Goal: Task Accomplishment & Management: Use online tool/utility

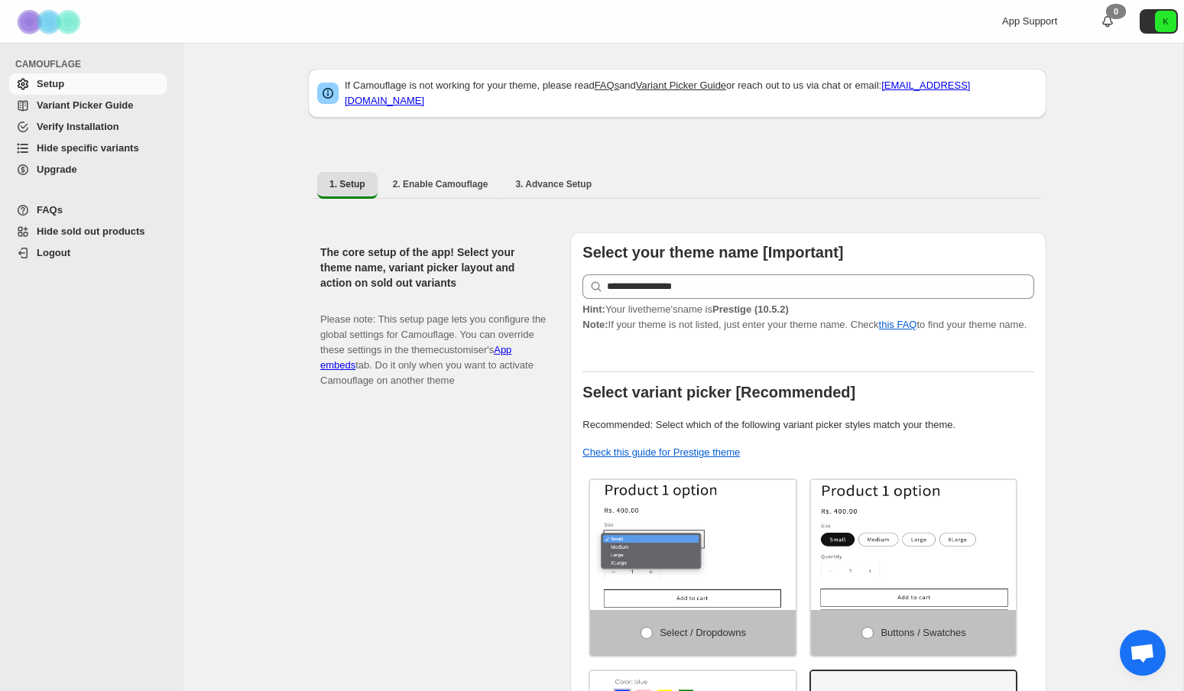
click at [90, 145] on span "Hide specific variants" at bounding box center [88, 147] width 102 height 11
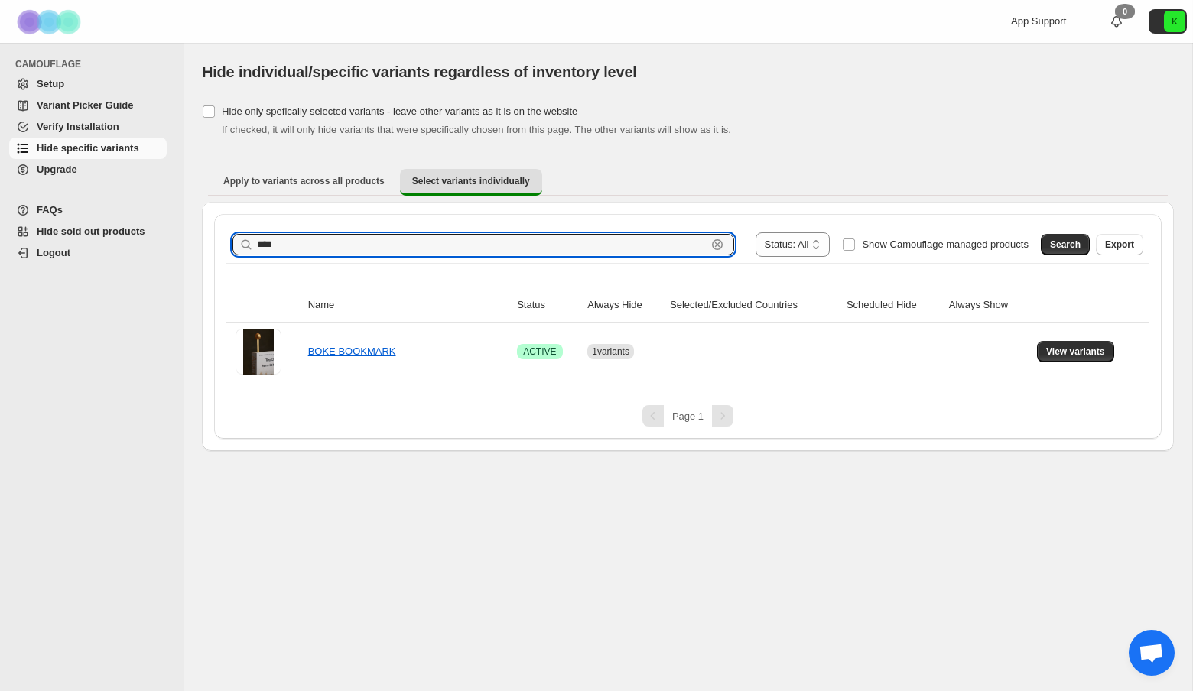
drag, startPoint x: 273, startPoint y: 244, endPoint x: 228, endPoint y: 239, distance: 45.4
click at [228, 239] on div "**********" at bounding box center [687, 244] width 923 height 37
paste input "text"
type input "****"
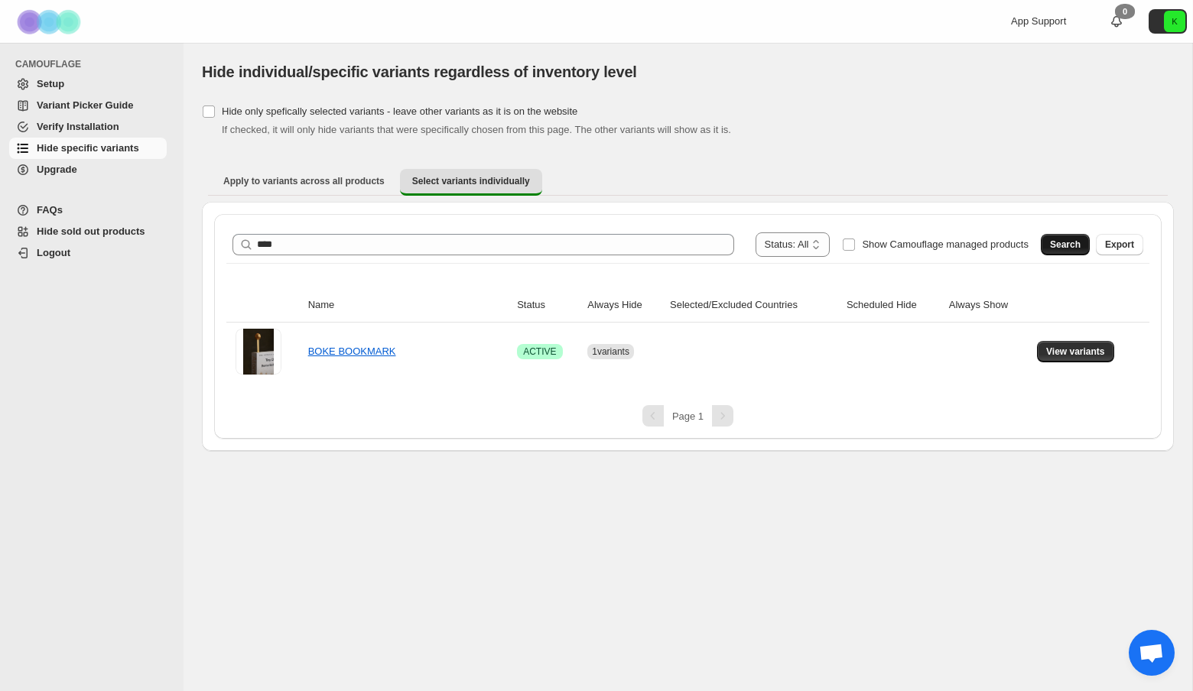
click at [1068, 246] on span "Search" at bounding box center [1065, 245] width 31 height 12
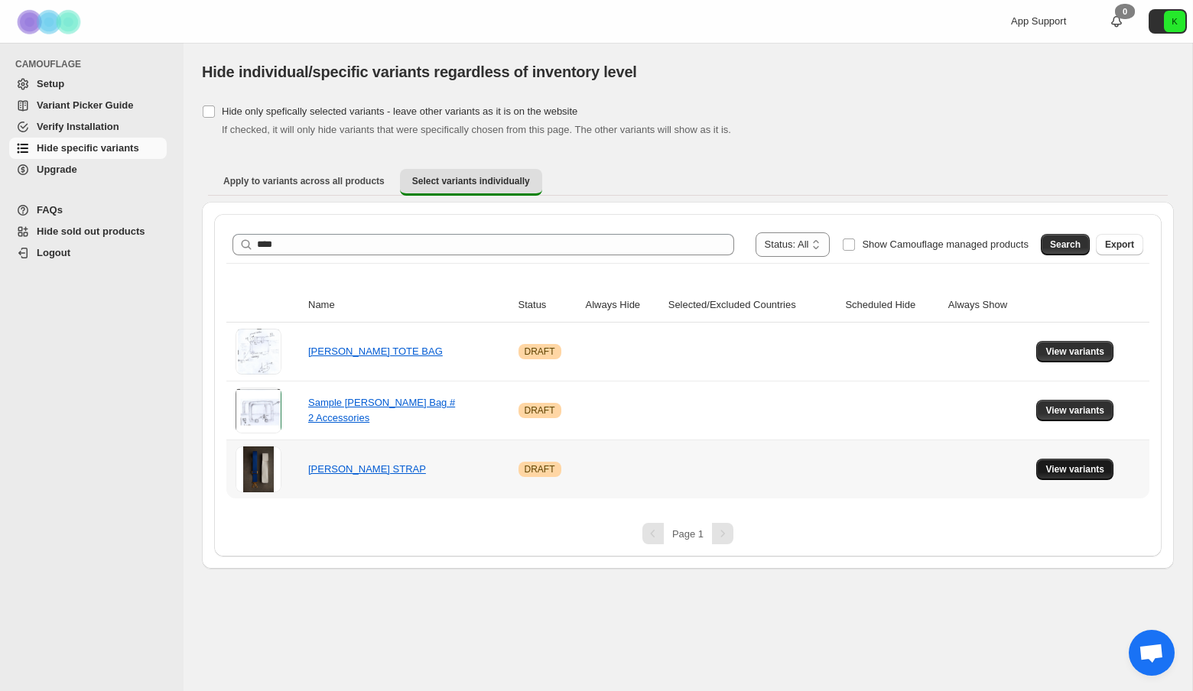
click at [1047, 475] on span "View variants" at bounding box center [1074, 469] width 59 height 12
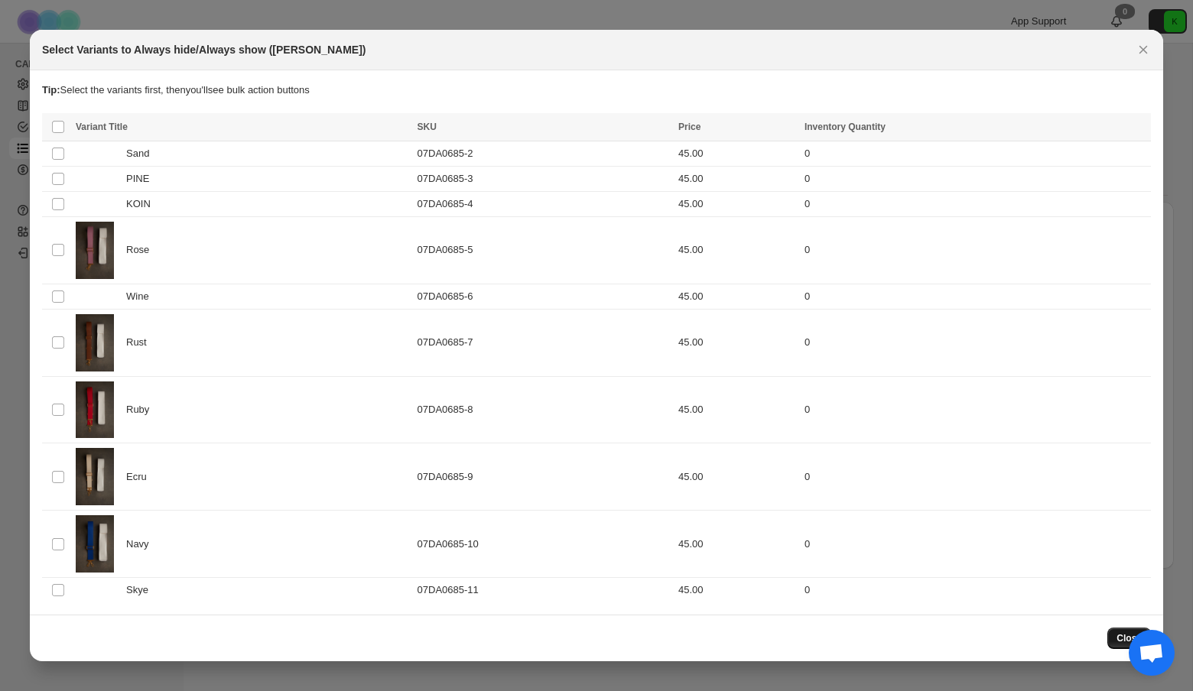
click at [1112, 640] on button "Close" at bounding box center [1129, 638] width 44 height 21
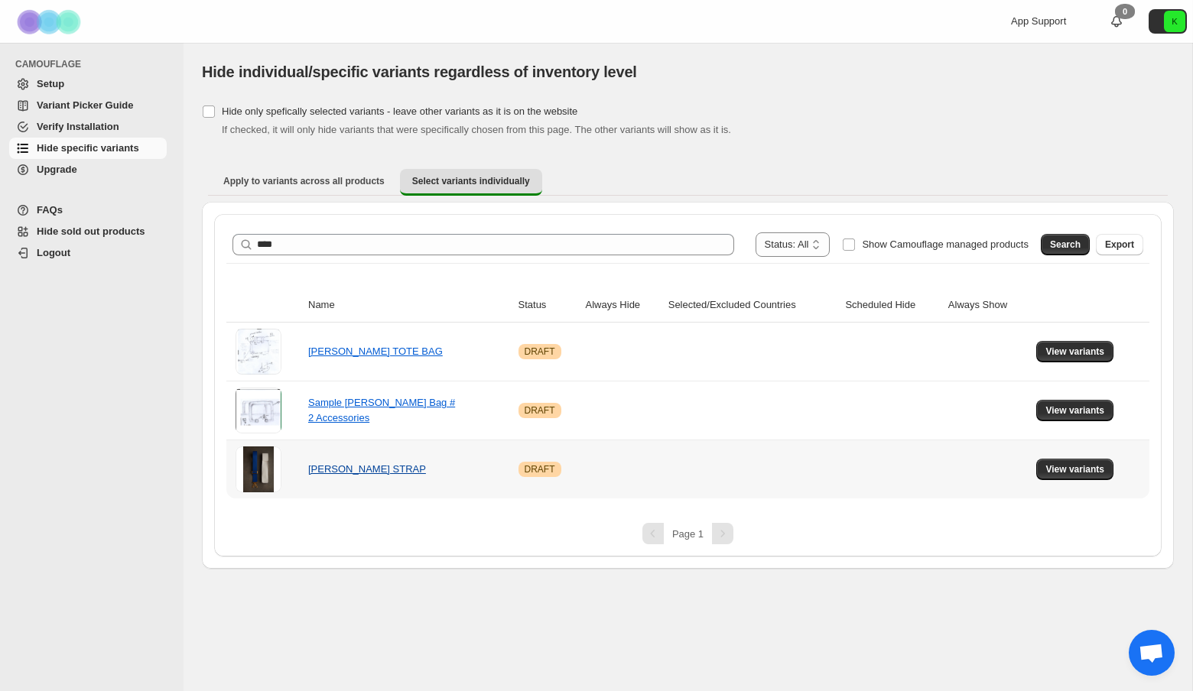
click at [360, 469] on link "ADAH STRAP" at bounding box center [367, 468] width 118 height 11
click at [333, 472] on link "ADAH STRAP" at bounding box center [367, 468] width 118 height 11
click at [1051, 468] on span "View variants" at bounding box center [1074, 469] width 59 height 12
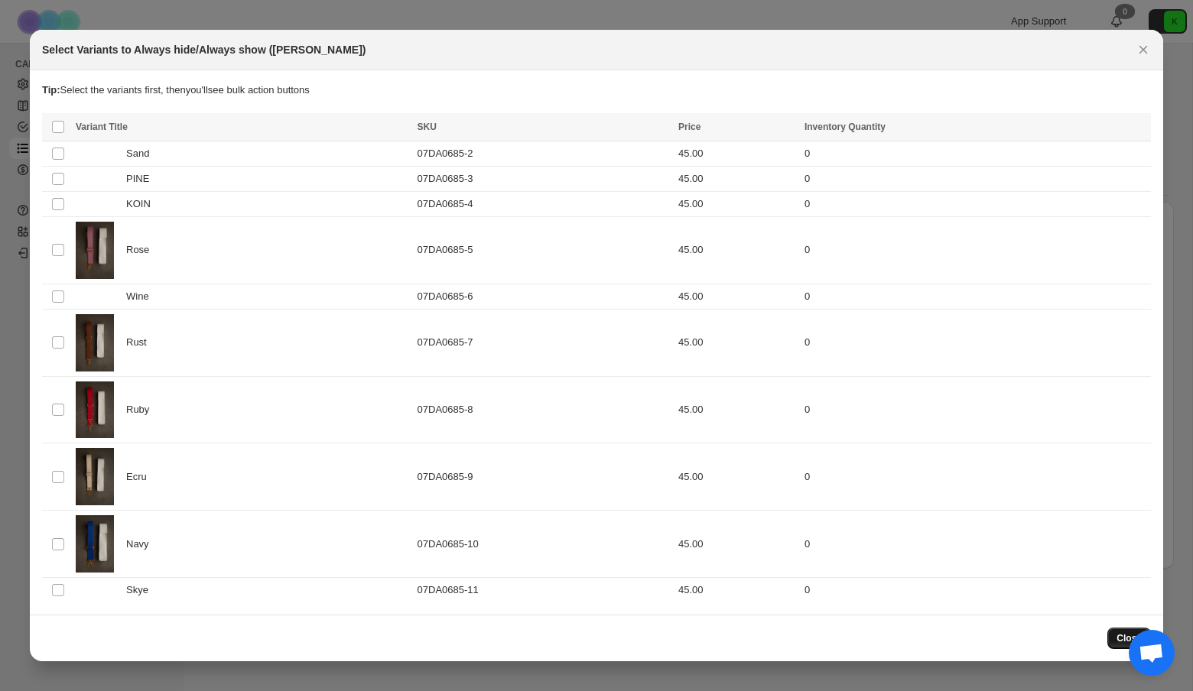
click at [1121, 636] on span "Close" at bounding box center [1128, 638] width 25 height 12
